Goal: Information Seeking & Learning: Learn about a topic

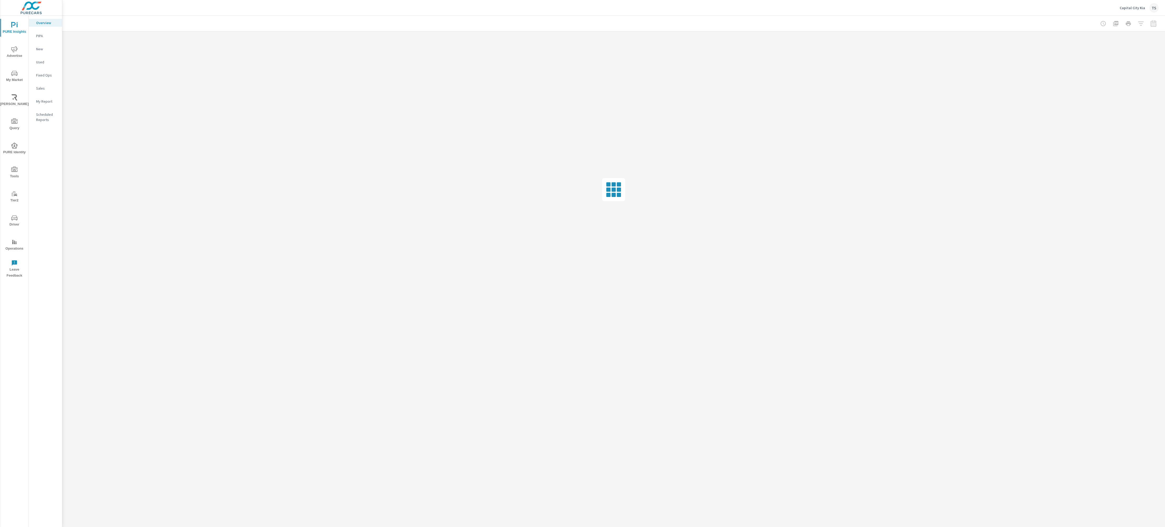
click at [18, 76] on span "My Market" at bounding box center [14, 76] width 25 height 13
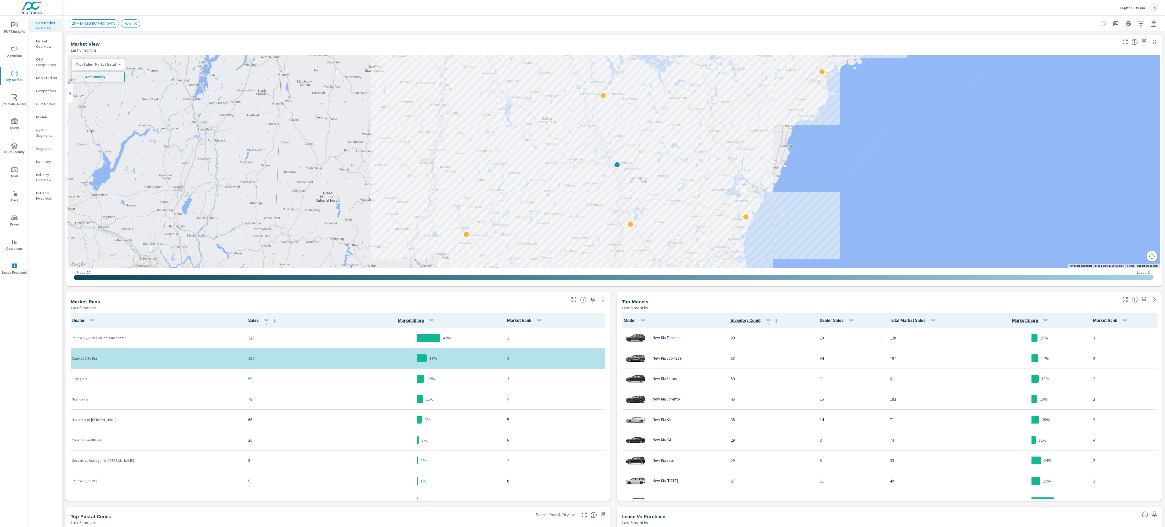
scroll to position [0, 0]
click at [48, 159] on p "Inventory" at bounding box center [47, 161] width 22 height 5
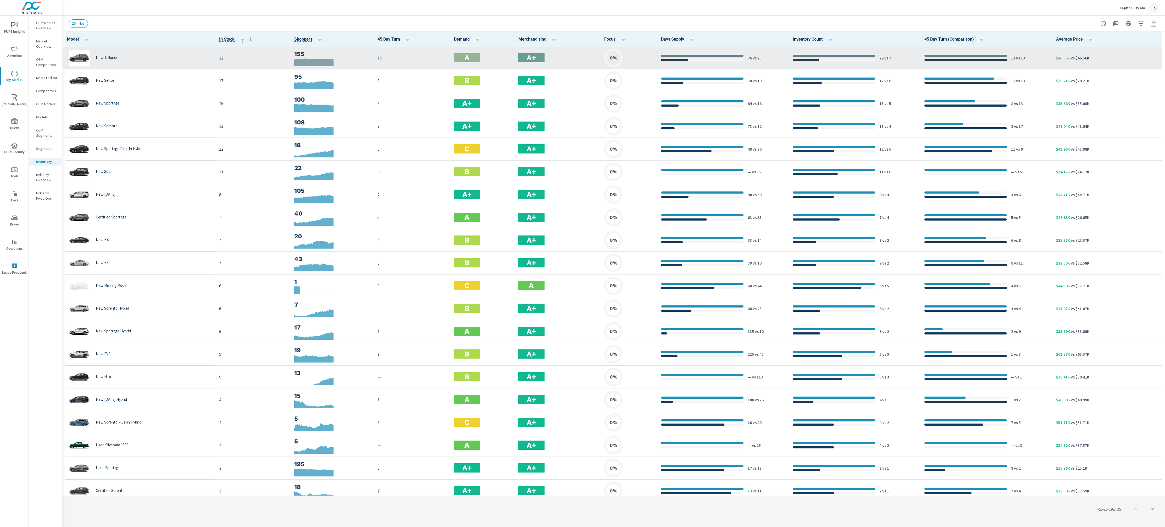
scroll to position [0, 0]
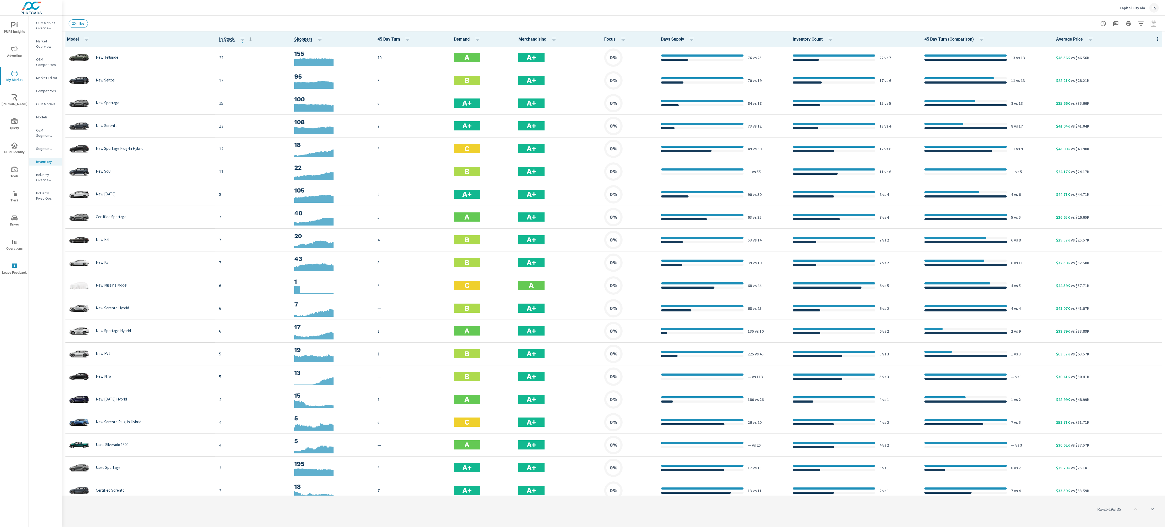
click at [1156, 37] on icon "button" at bounding box center [1157, 39] width 6 height 6
click at [1105, 40] on div at bounding box center [582, 263] width 1165 height 527
click at [1138, 25] on icon "button" at bounding box center [1141, 23] width 6 height 6
click at [1127, 45] on body "PURE Insights Advertise My Market [PERSON_NAME] Query PURE Identity Tools Tier2…" at bounding box center [582, 263] width 1165 height 527
click at [1123, 79] on li "100 miles" at bounding box center [1106, 78] width 64 height 8
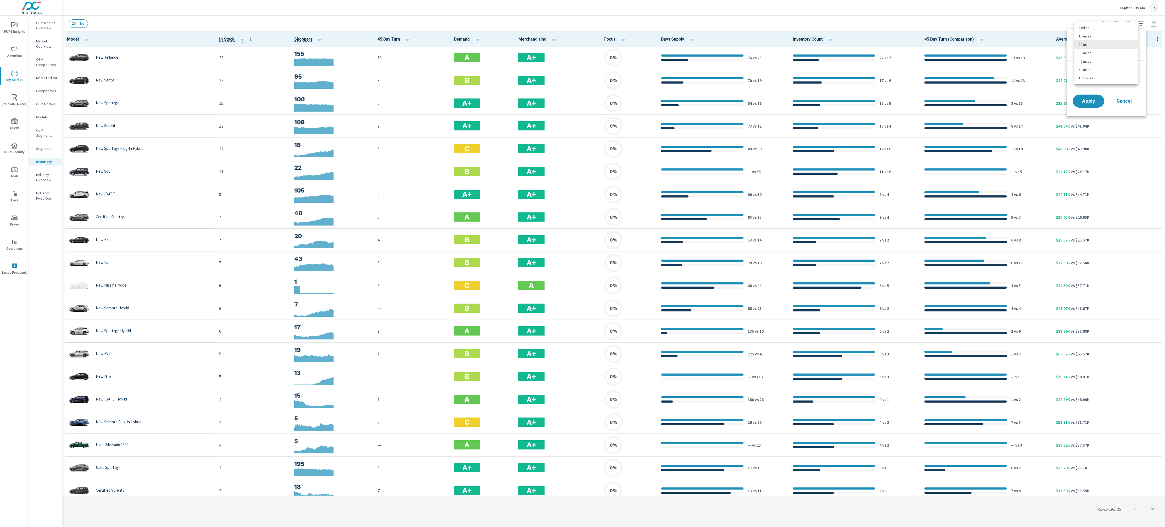
type Distance "100"
click at [1083, 103] on span "Apply" at bounding box center [1088, 101] width 21 height 5
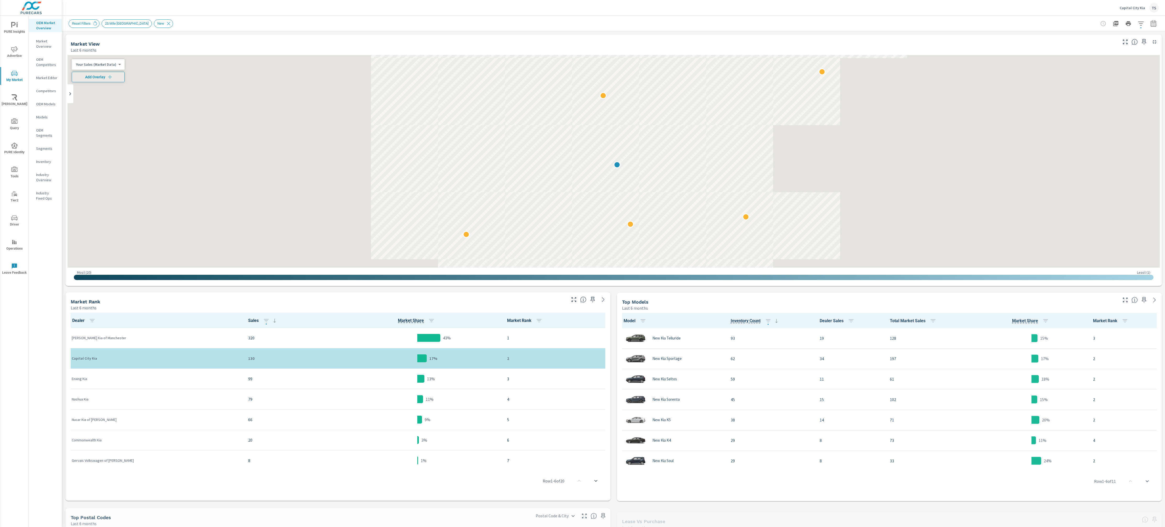
scroll to position [0, 0]
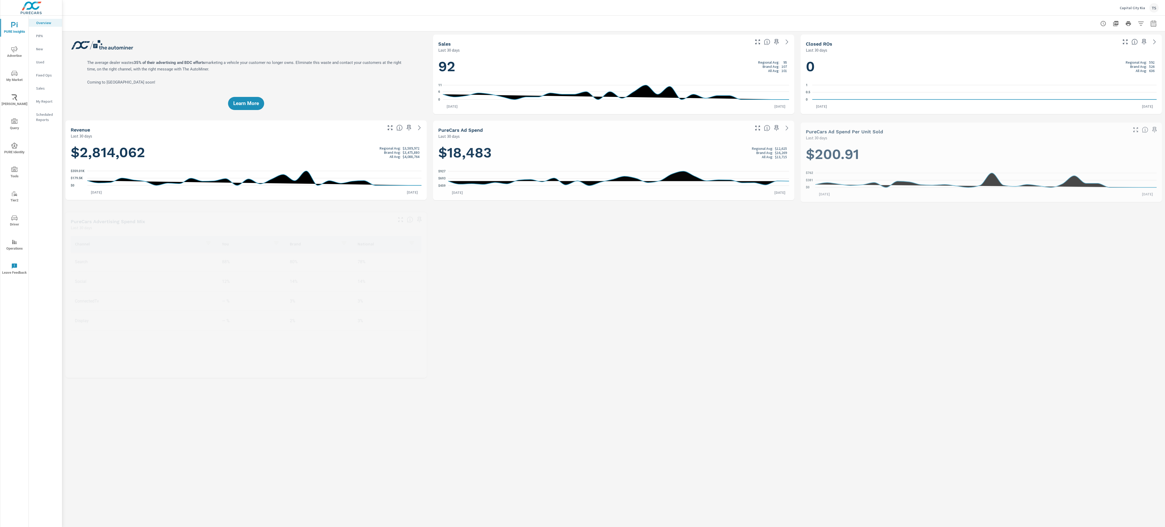
scroll to position [0, 0]
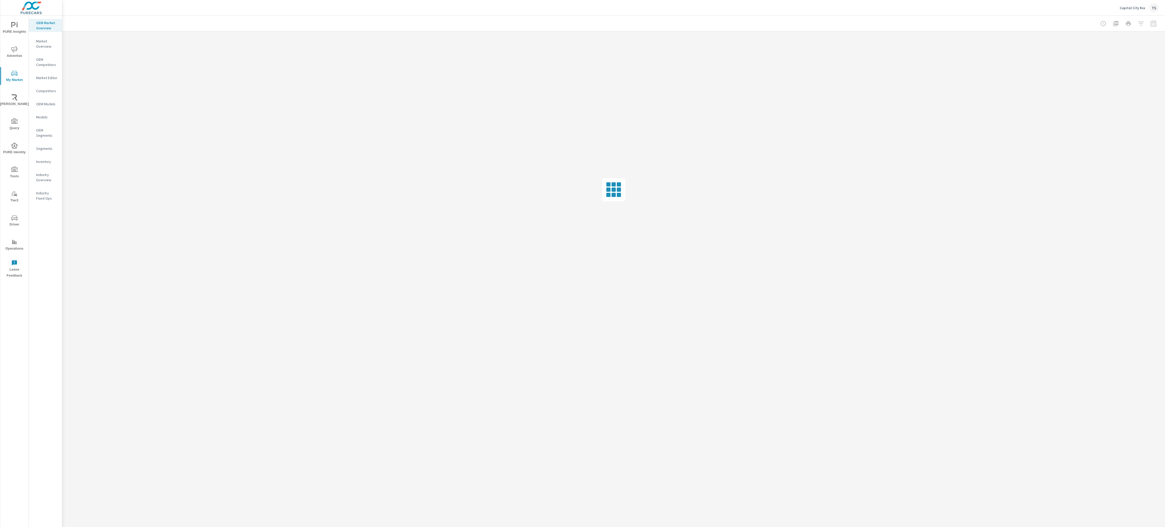
click at [45, 157] on nav "OEM Market Overview Market Overview OEM Competitors Market Editor Competitors O…" at bounding box center [45, 113] width 33 height 194
click at [44, 160] on p "Inventory" at bounding box center [47, 161] width 22 height 5
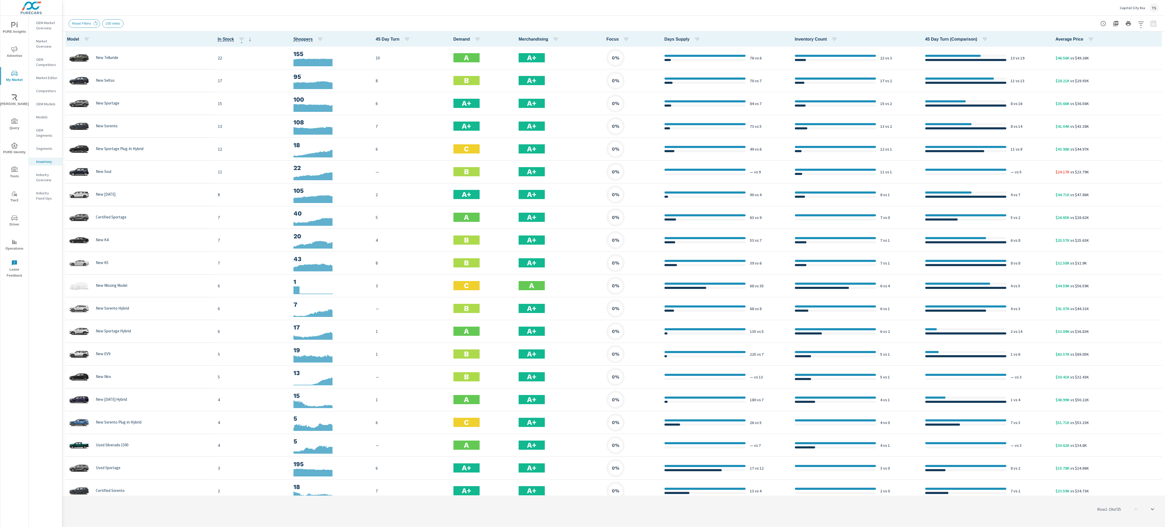
scroll to position [0, 0]
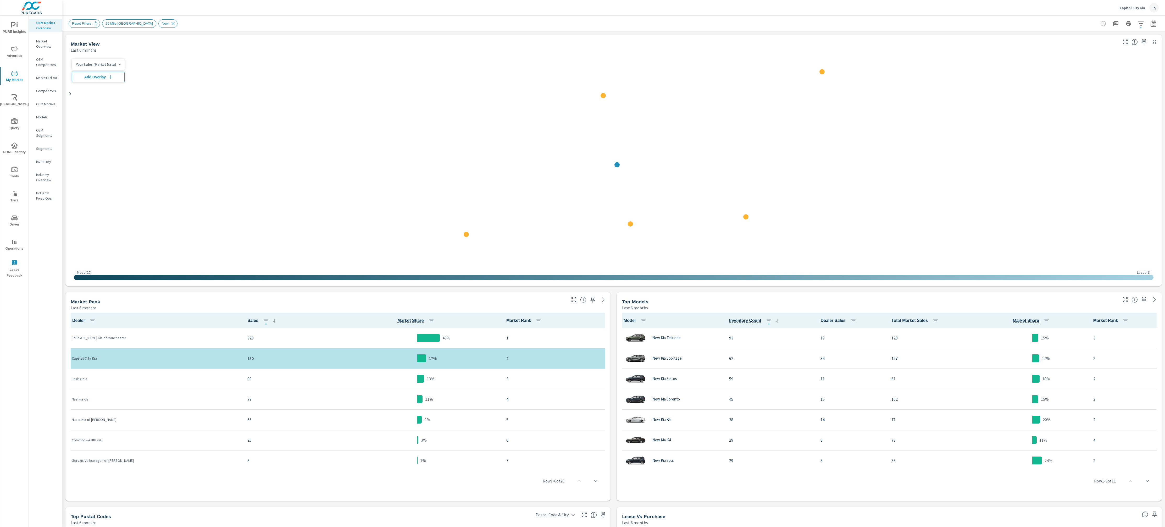
scroll to position [0, 0]
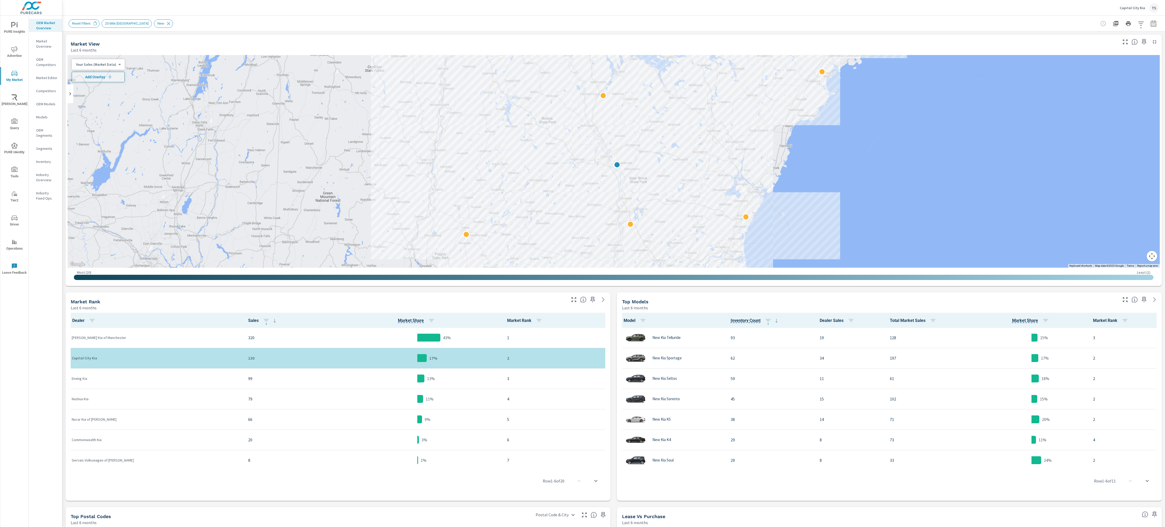
click at [45, 159] on p "Inventory" at bounding box center [47, 161] width 22 height 5
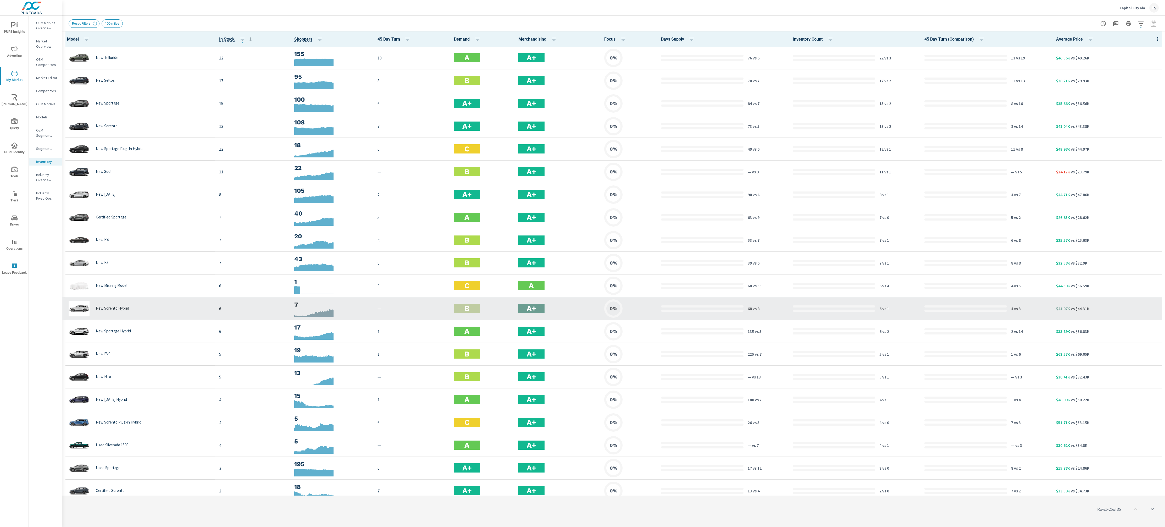
scroll to position [0, 0]
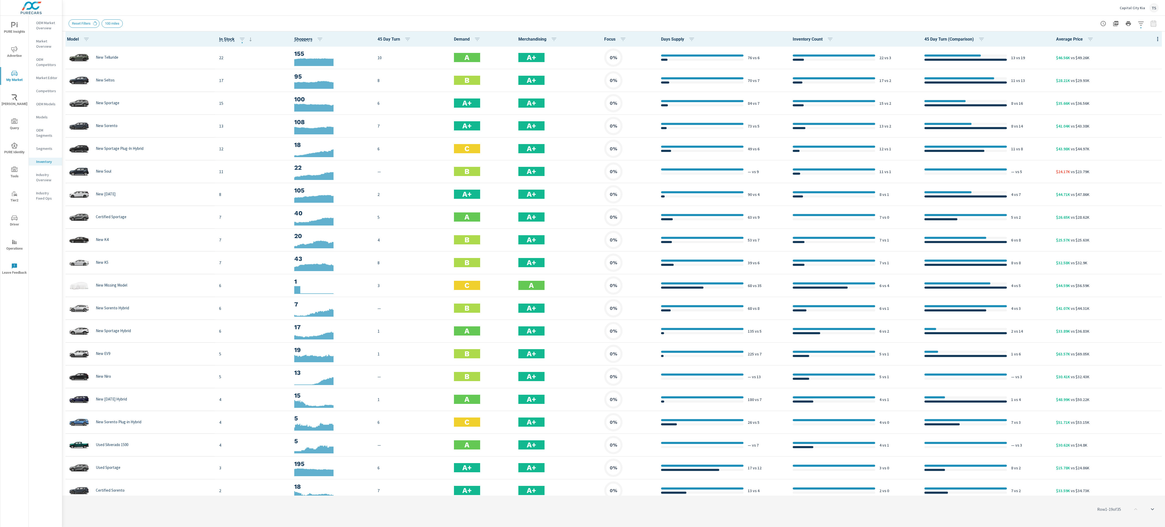
drag, startPoint x: 23, startPoint y: 29, endPoint x: 34, endPoint y: 28, distance: 11.8
click at [34, 28] on div "PURE Insights Advertise My Market Riley AI Query PURE Identity Tools Tier2 Driv…" at bounding box center [31, 271] width 62 height 511
click at [21, 32] on span "PURE Insights" at bounding box center [14, 28] width 25 height 13
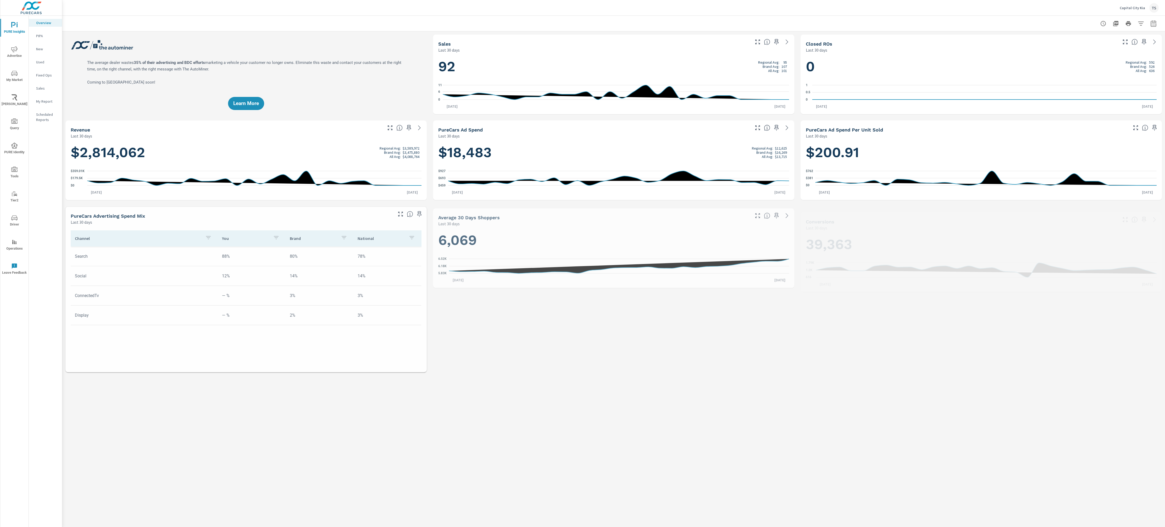
scroll to position [0, 0]
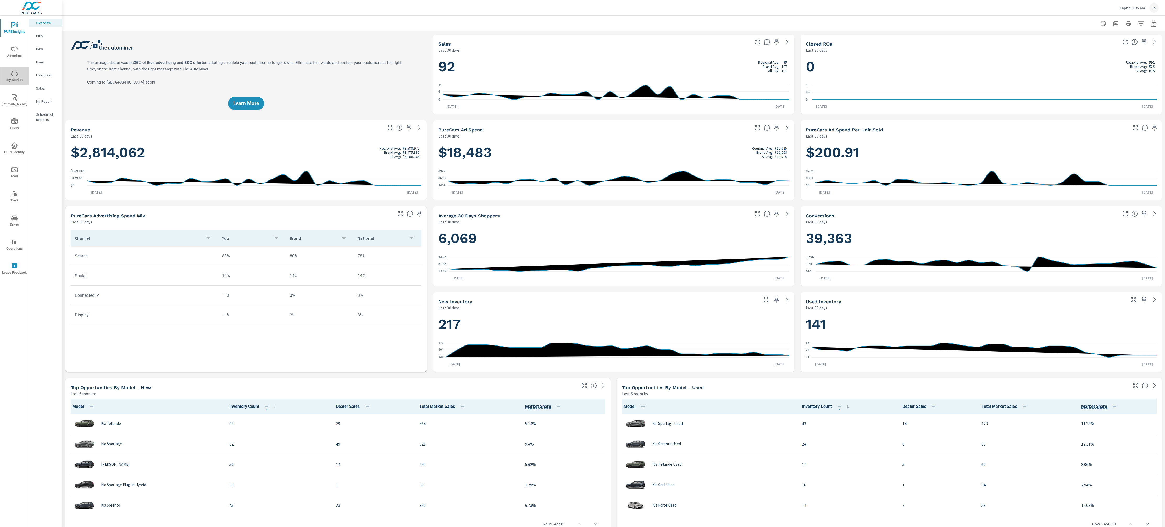
click at [19, 71] on span "My Market" at bounding box center [14, 76] width 25 height 13
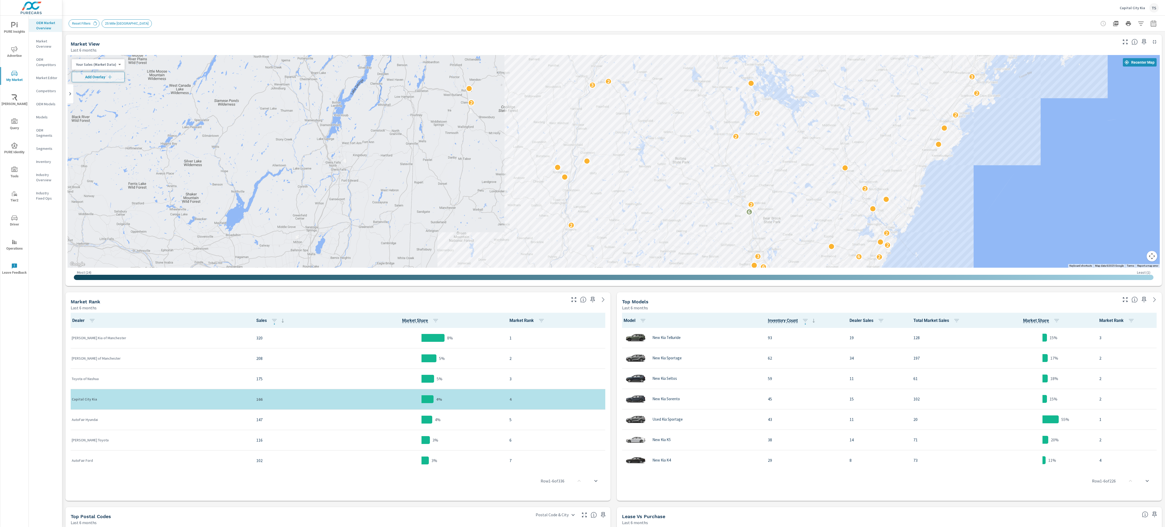
drag, startPoint x: 622, startPoint y: 209, endPoint x: 755, endPoint y: 255, distance: 140.6
click at [755, 255] on div "2 3 9 2 2 3 3 3 4 3 2 3 4 2 2 2 4 10 2 3 3 7 2 2 2 3 2 2 4 6 2 6 3 2 2 2 6 2 2 …" at bounding box center [1082, 389] width 670 height 377
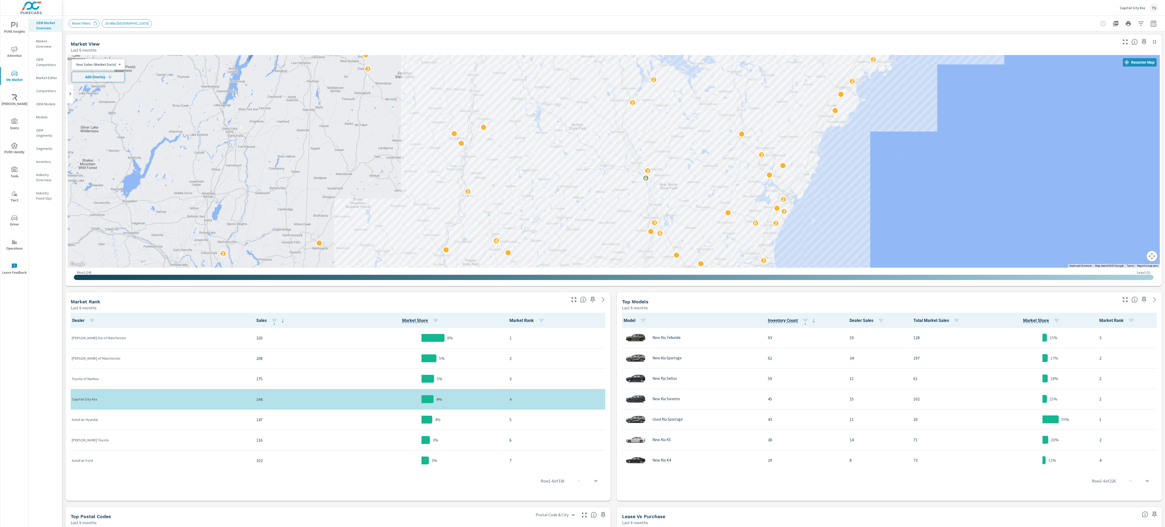
drag, startPoint x: 661, startPoint y: 211, endPoint x: 558, endPoint y: 168, distance: 112.4
click at [557, 168] on div "4 3 2 3 4 2 2 2 4 10 2 3 3 7 2 2 2 3 2 2 4 6 2 6 3 2 2 2 6 2 2 2 2 2 2 2 3 2 3 4" at bounding box center [844, 306] width 670 height 377
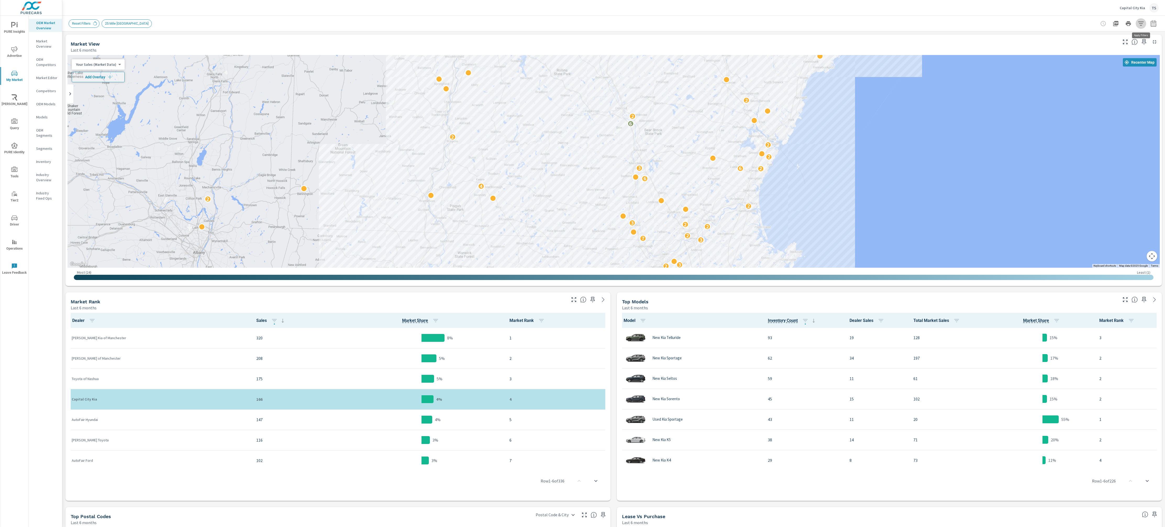
click at [1141, 28] on button "button" at bounding box center [1140, 23] width 10 height 10
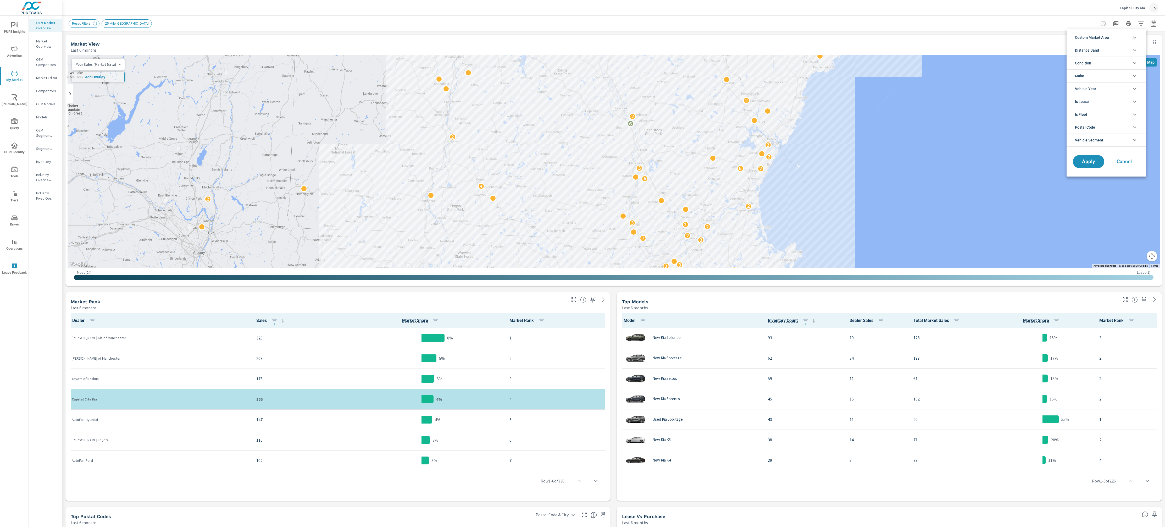
scroll to position [12, 0]
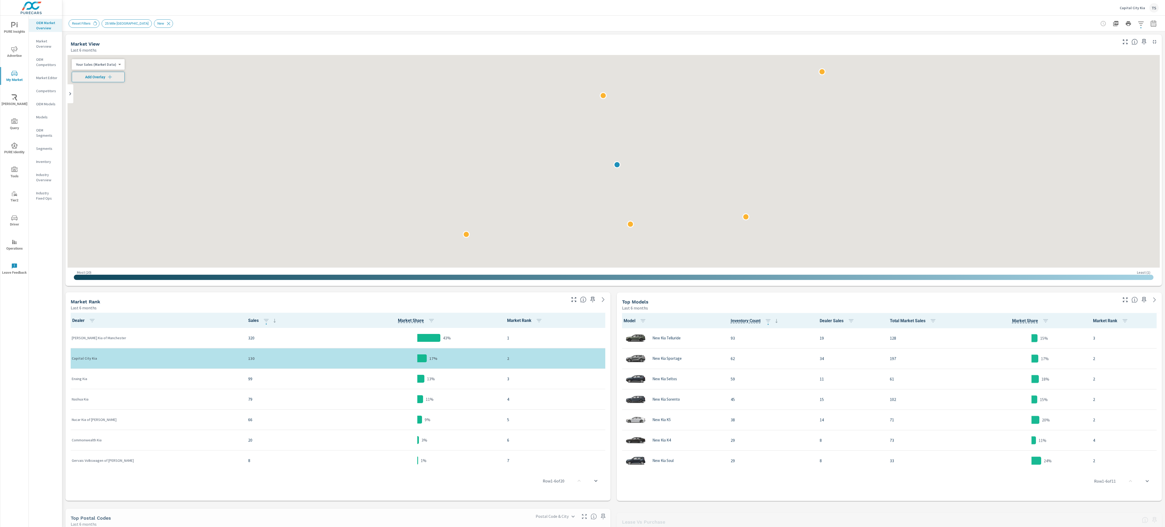
scroll to position [0, 0]
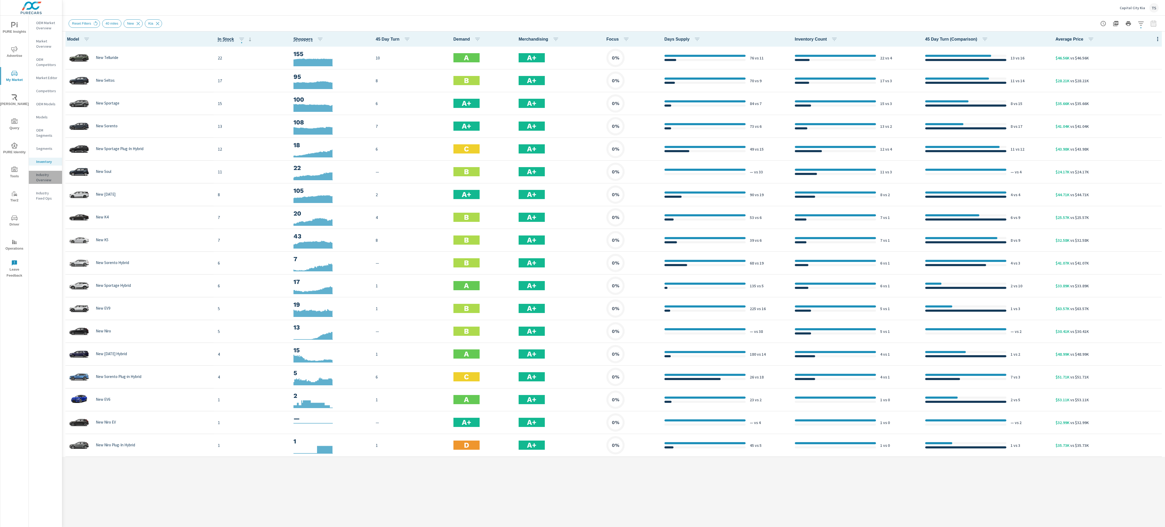
click at [48, 180] on p "Industry Overview" at bounding box center [47, 177] width 22 height 10
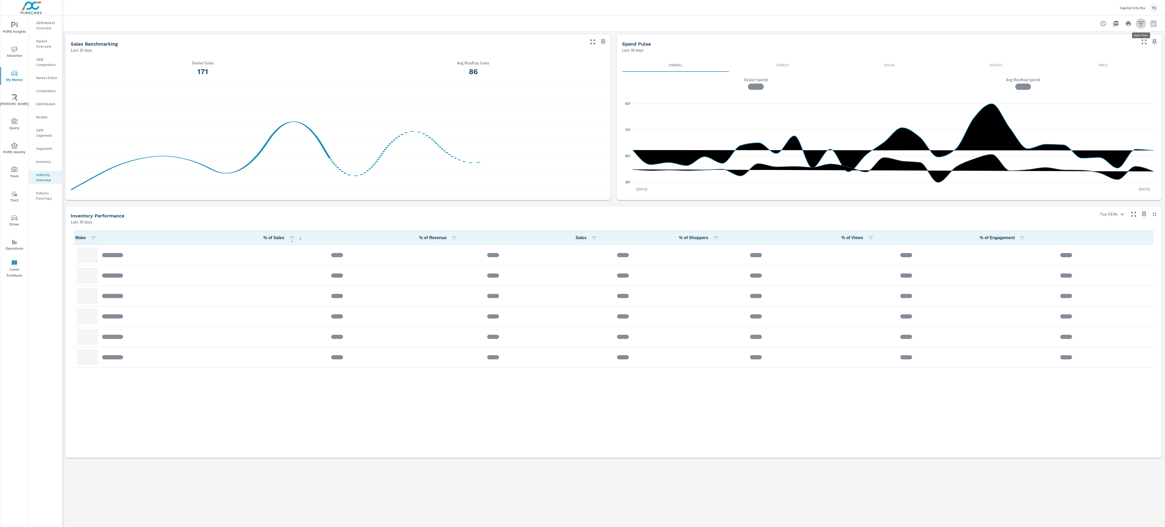
click at [1142, 25] on icon "button" at bounding box center [1141, 23] width 6 height 6
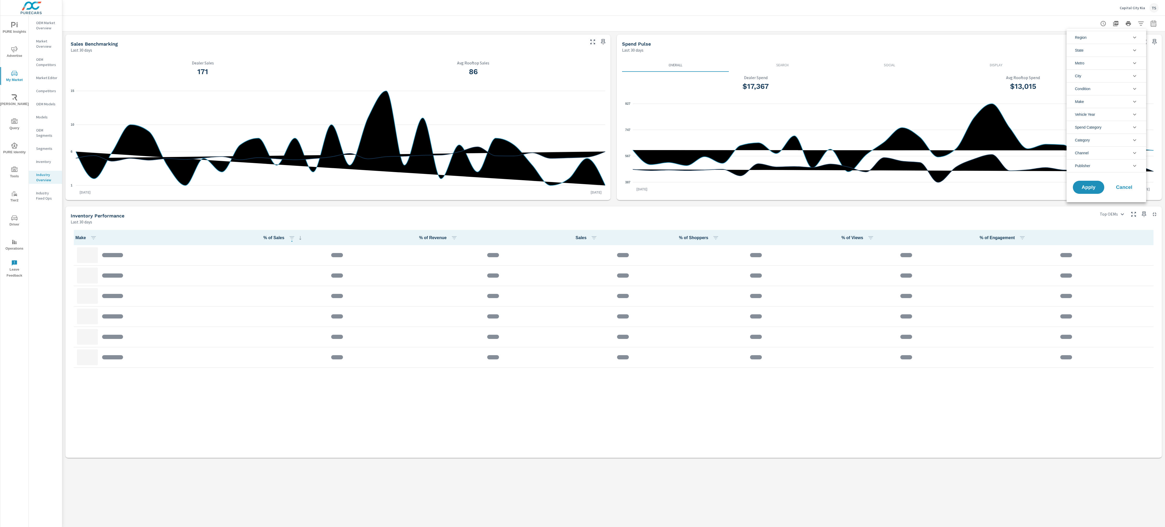
click at [1120, 36] on li "Region" at bounding box center [1106, 37] width 80 height 13
drag, startPoint x: 1119, startPoint y: 36, endPoint x: 1117, endPoint y: 42, distance: 6.7
click at [1119, 36] on li "Region" at bounding box center [1106, 37] width 80 height 13
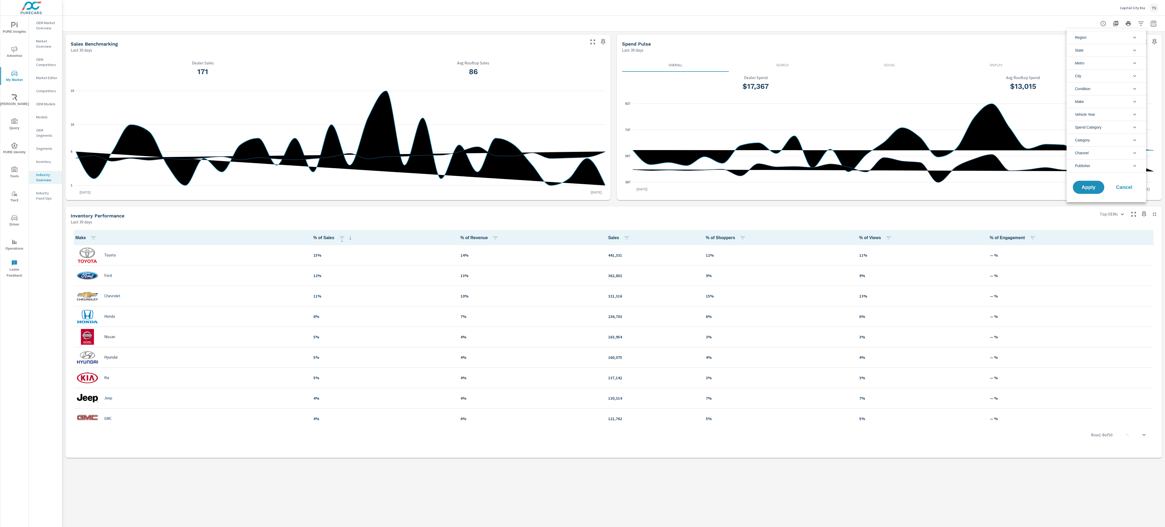
scroll to position [0, 0]
click at [1114, 58] on li "Metro" at bounding box center [1106, 63] width 80 height 13
click at [1087, 85] on li "City" at bounding box center [1106, 87] width 80 height 13
drag, startPoint x: 830, startPoint y: 90, endPoint x: 827, endPoint y: 87, distance: 4.1
click at [829, 91] on div at bounding box center [582, 263] width 1165 height 527
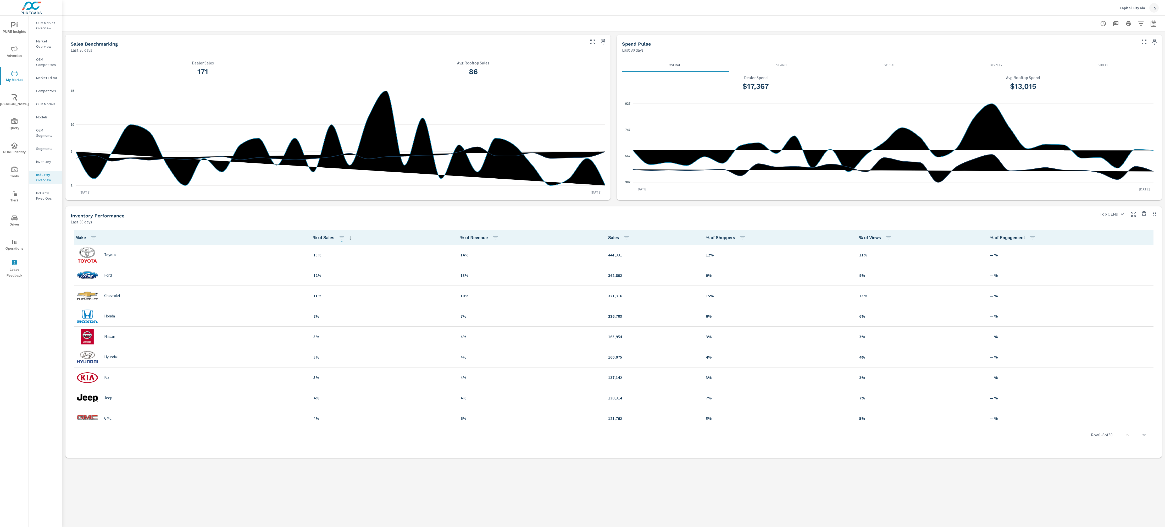
click at [39, 24] on p "OEM Market Overview" at bounding box center [47, 25] width 22 height 10
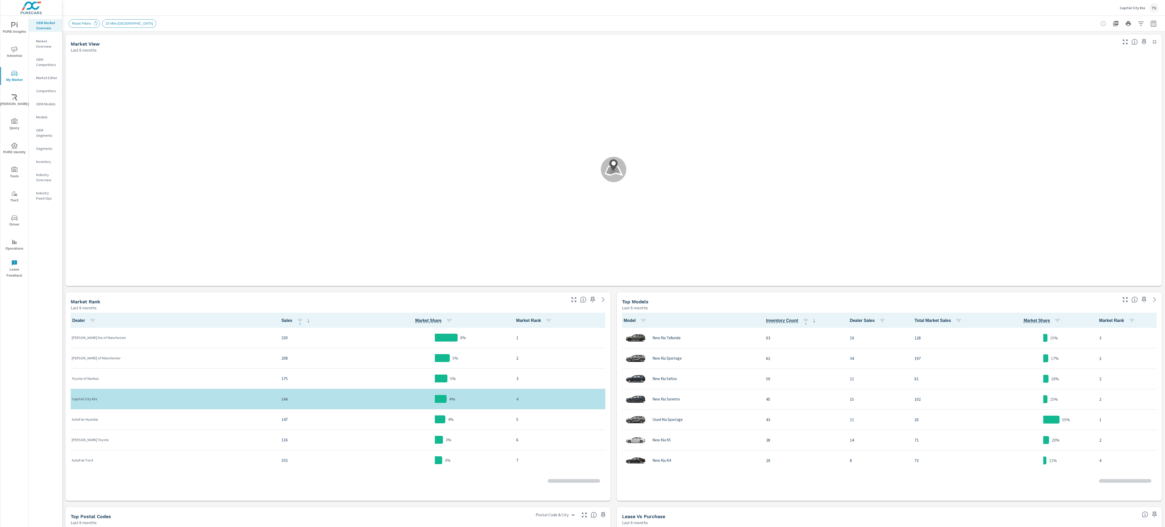
scroll to position [0, 0]
